Goal: Download file/media

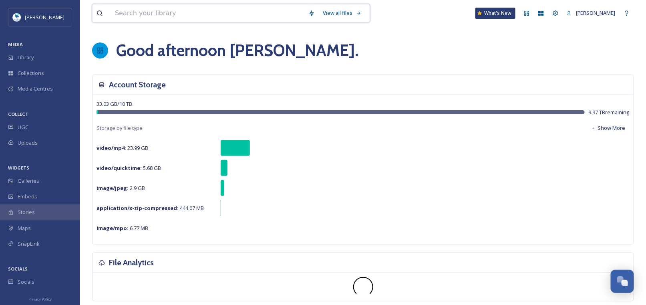
click at [196, 19] on input at bounding box center [208, 13] width 194 height 18
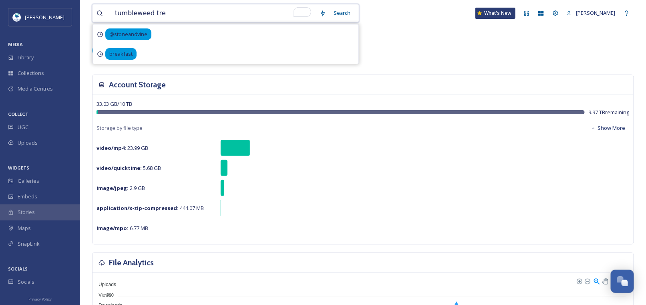
type input "tumbleweed tree"
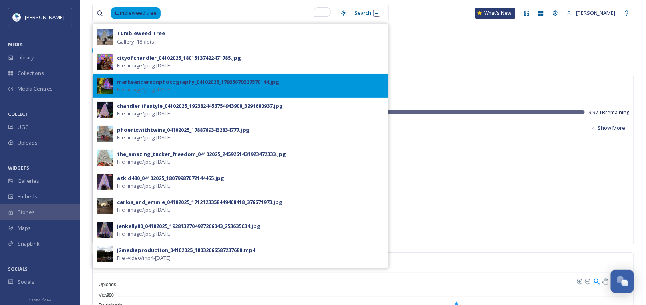
click at [154, 85] on div "markeandersonphotography_04102025_17935670327570144.jpg" at bounding box center [198, 82] width 162 height 8
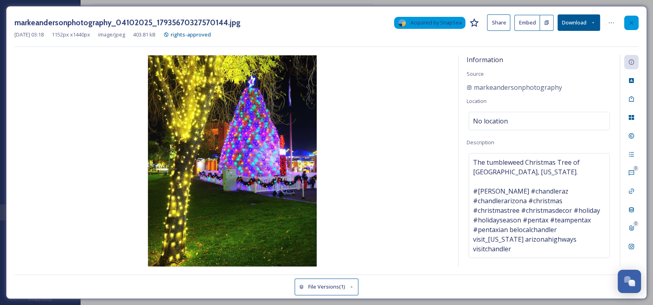
click at [632, 20] on icon at bounding box center [631, 23] width 6 height 6
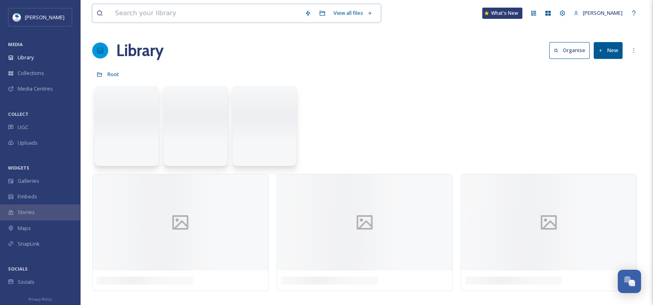
click at [231, 13] on input at bounding box center [206, 13] width 190 height 18
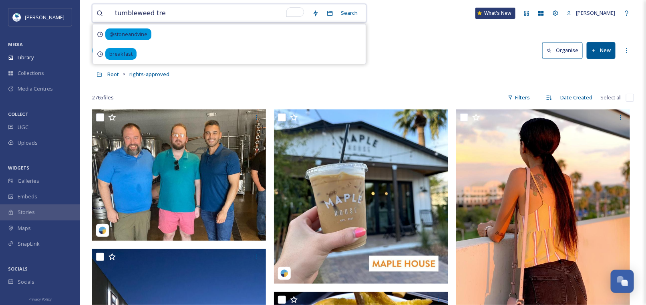
type input "tumbleweed tree"
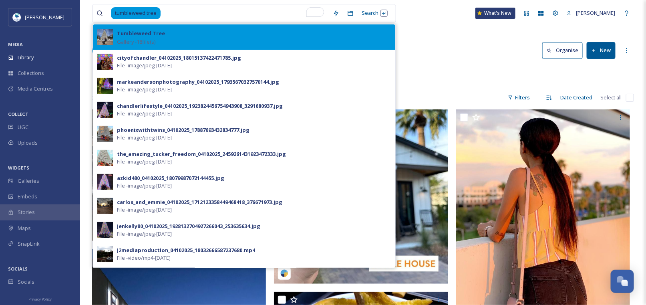
click at [147, 32] on strong "Tumbleweed Tree" at bounding box center [141, 33] width 48 height 7
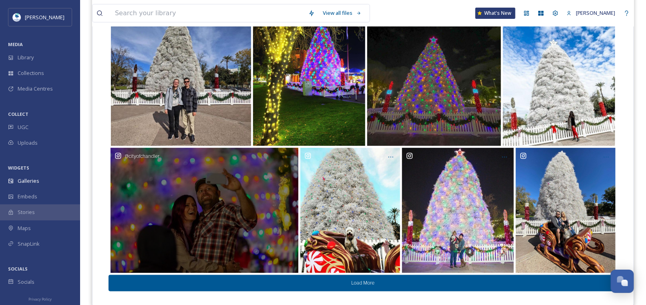
scroll to position [136, 0]
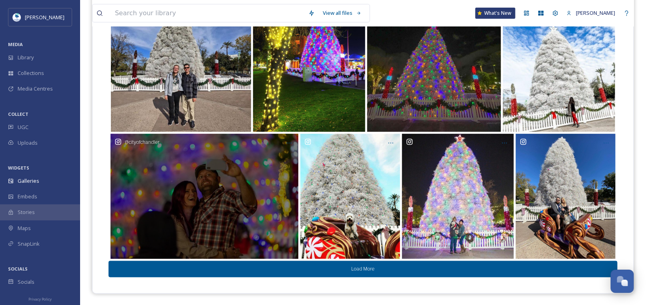
click at [183, 165] on div "@ cityofchandler" at bounding box center [205, 196] width 188 height 125
click at [211, 202] on div "@ cityofchandler" at bounding box center [205, 196] width 188 height 125
click at [204, 166] on div "@ cityofchandler" at bounding box center [205, 196] width 188 height 125
click at [201, 171] on div "@ cityofchandler" at bounding box center [205, 196] width 188 height 125
click at [190, 205] on div "@ cityofchandler" at bounding box center [205, 196] width 188 height 125
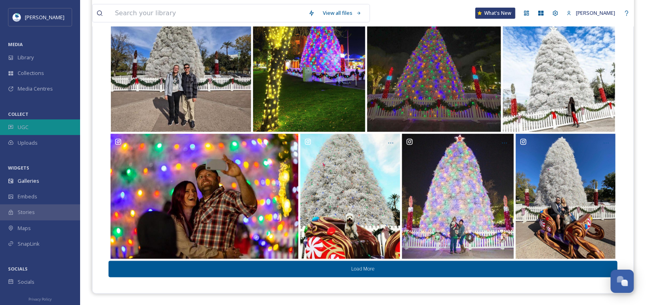
click at [18, 123] on span "UGC" at bounding box center [23, 127] width 11 height 8
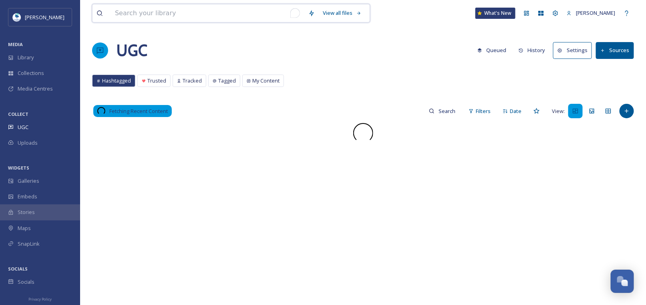
click at [193, 11] on input "To enrich screen reader interactions, please activate Accessibility in Grammarl…" at bounding box center [208, 13] width 194 height 18
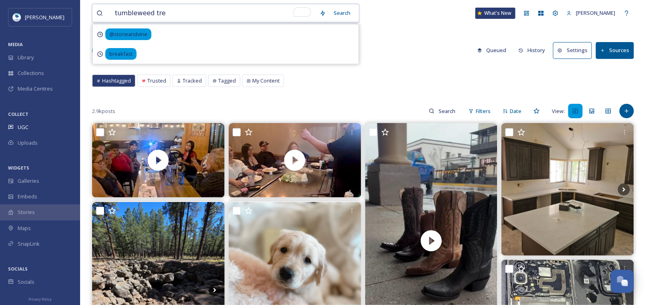
type input "tumbleweed tree"
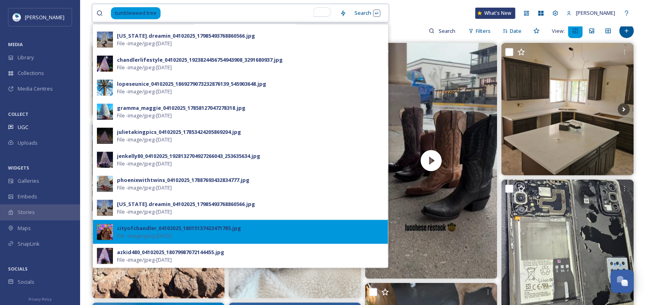
scroll to position [120, 0]
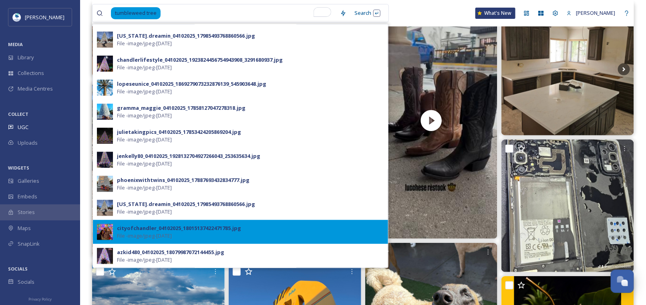
click at [153, 224] on div "cityofchandler_04102025_18015137422471785.jpg" at bounding box center [179, 228] width 124 height 8
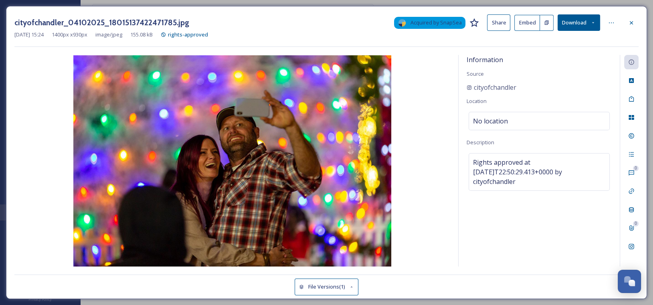
click at [572, 22] on button "Download" at bounding box center [578, 22] width 42 height 16
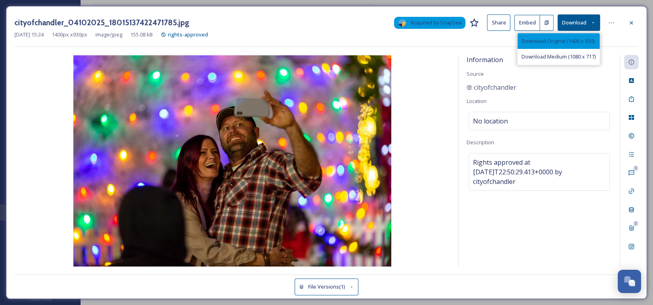
click at [547, 40] on span "Download Original (1400 x 930)" at bounding box center [557, 41] width 73 height 8
